Goal: Check status: Check status

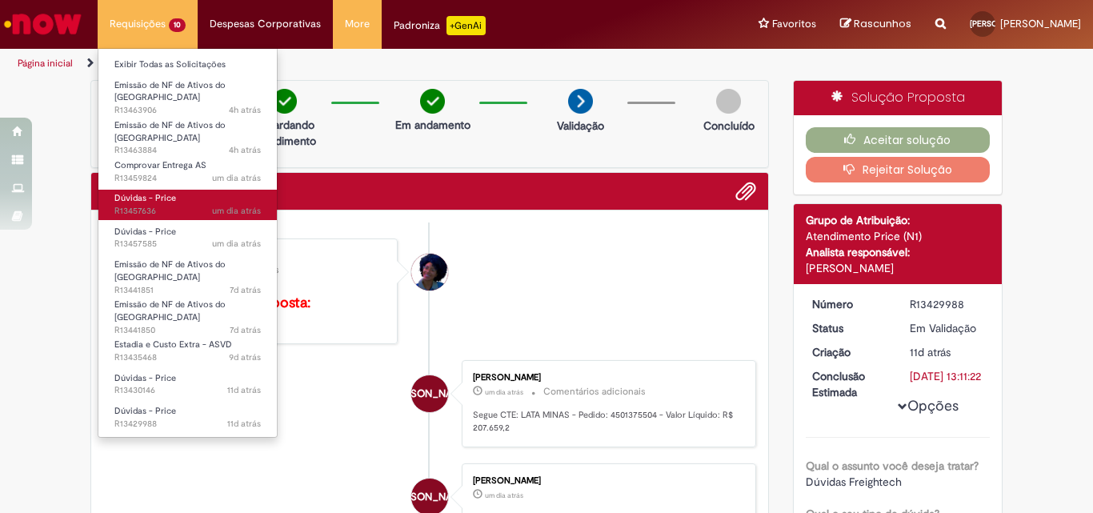
click at [157, 205] on span "um dia atrás um dia atrás R13457636" at bounding box center [187, 211] width 146 height 13
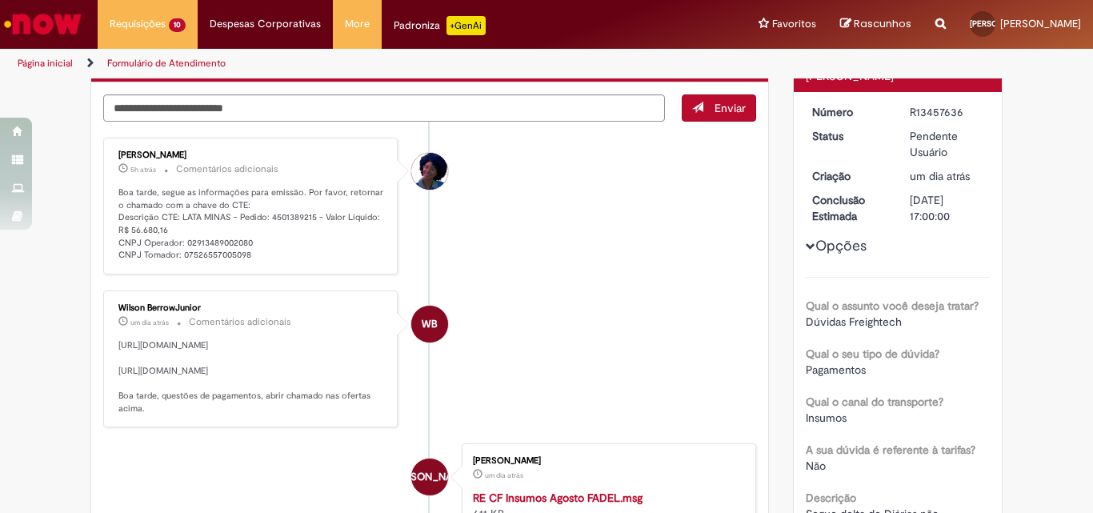
scroll to position [80, 0]
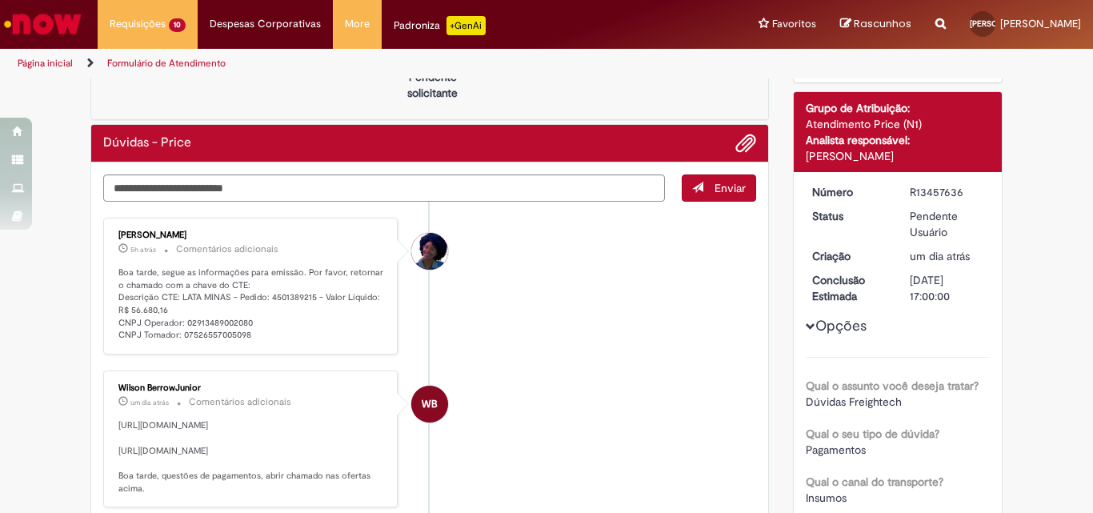
click at [282, 298] on p "Boa tarde, segue as informações para emissão. Por favor, retornar o chamado com…" at bounding box center [251, 303] width 266 height 75
copy p "4501389215"
click at [566, 261] on li "[PERSON_NAME] 5h atrás 5 horas atrás Comentários adicionais Boa tarde, segue as…" at bounding box center [429, 286] width 653 height 137
drag, startPoint x: 156, startPoint y: 294, endPoint x: 249, endPoint y: 314, distance: 94.9
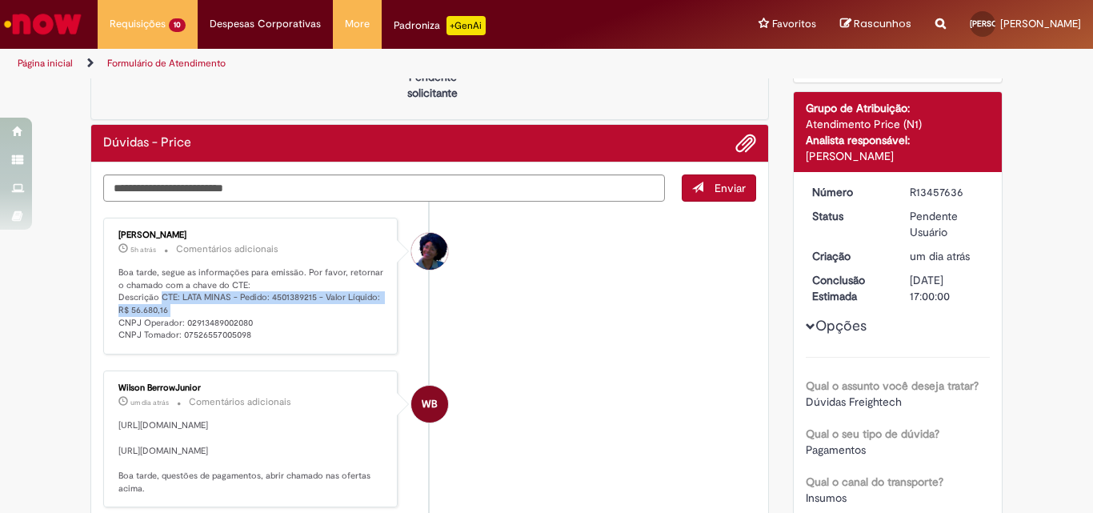
click at [249, 314] on p "Boa tarde, segue as informações para emissão. Por favor, retornar o chamado com…" at bounding box center [251, 303] width 266 height 75
copy p "CTE: LATA MINAS - Pedido: 4501389215 - Valor Líquido: R$ 56.680,16"
